Goal: Check status

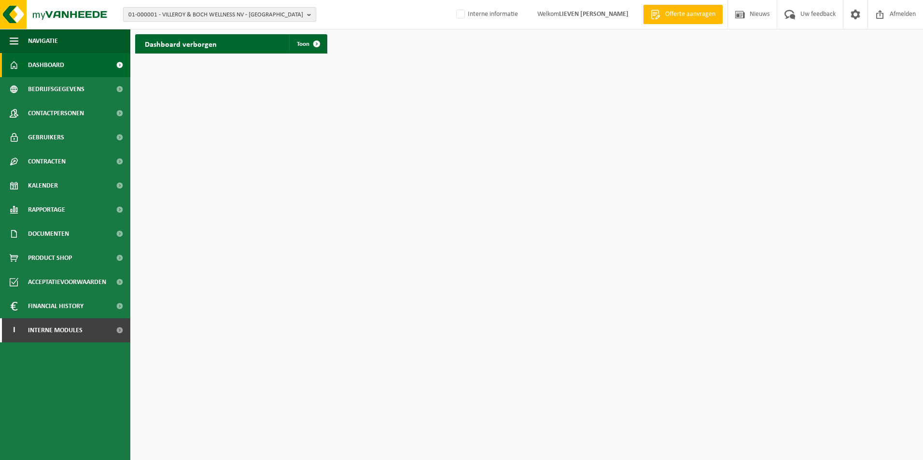
click at [222, 14] on span "01-000001 - VILLEROY & BOCH WELLNESS NV - [GEOGRAPHIC_DATA]" at bounding box center [215, 15] width 175 height 14
type input "yess"
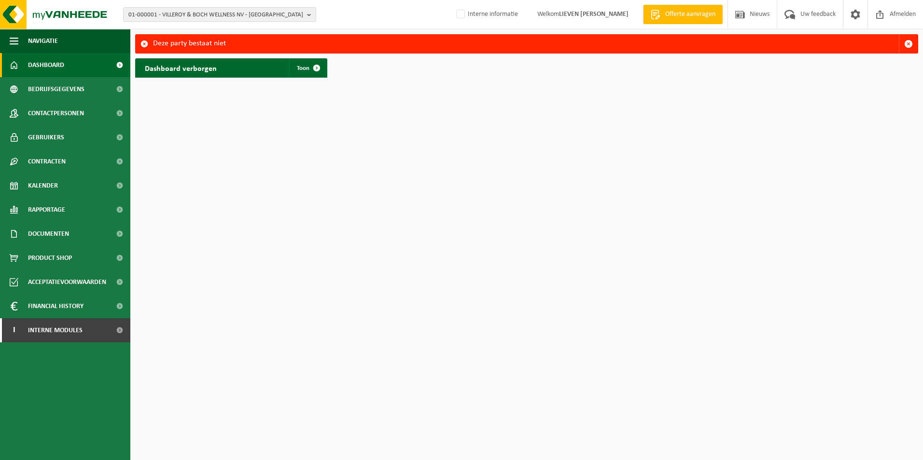
click at [222, 14] on span "01-000001 - VILLEROY & BOCH WELLNESS NV - [GEOGRAPHIC_DATA]" at bounding box center [215, 15] width 175 height 14
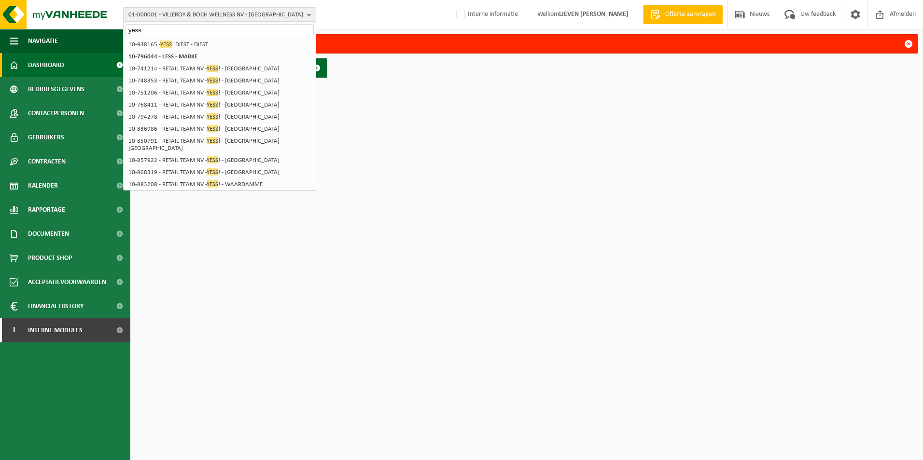
type input "yess"
